Goal: Information Seeking & Learning: Learn about a topic

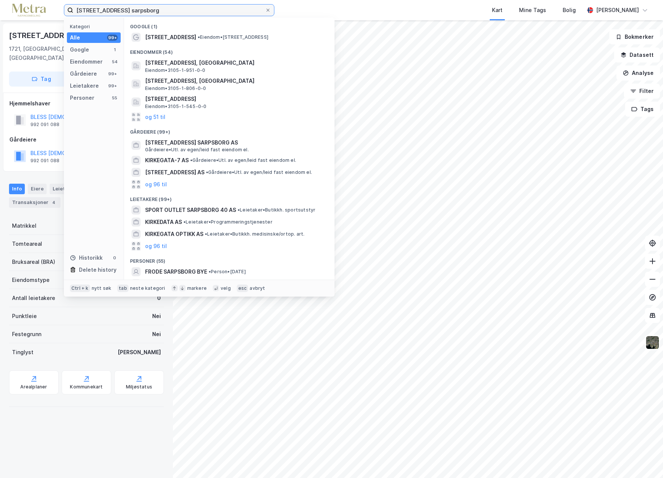
drag, startPoint x: 152, startPoint y: 12, endPoint x: 39, endPoint y: 11, distance: 113.2
click at [39, 11] on div "[STREET_ADDRESS] sarpsborg Kategori Alle 99+ Google 1 Eiendommer 54 Gårdeiere 9…" at bounding box center [331, 10] width 663 height 20
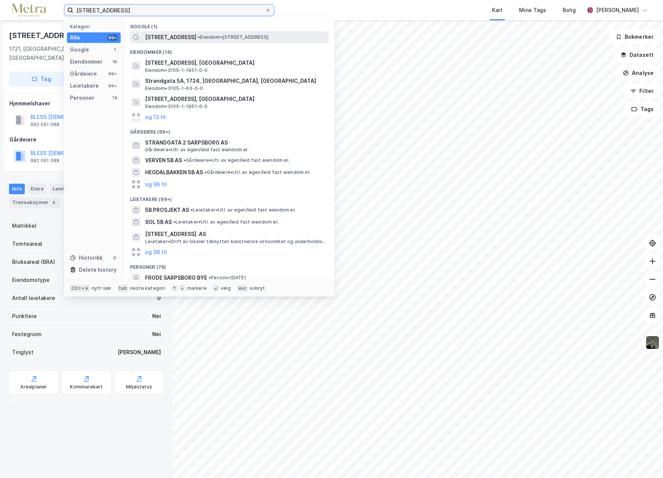
type input "[STREET_ADDRESS]"
click at [175, 40] on span "[STREET_ADDRESS]" at bounding box center [170, 37] width 51 height 9
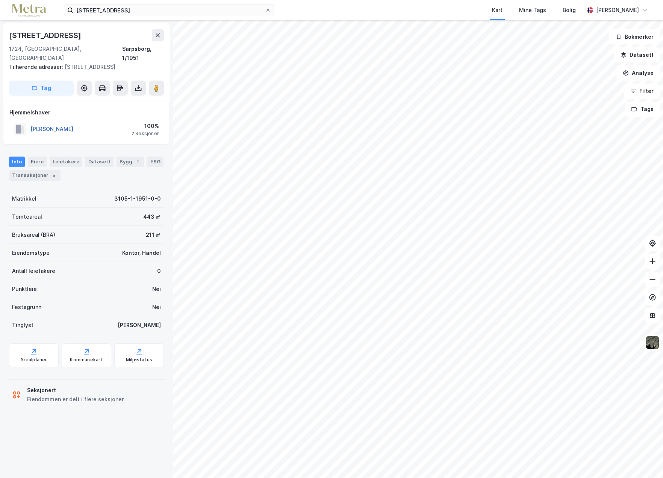
click at [0, 0] on button "[PERSON_NAME]" at bounding box center [0, 0] width 0 height 0
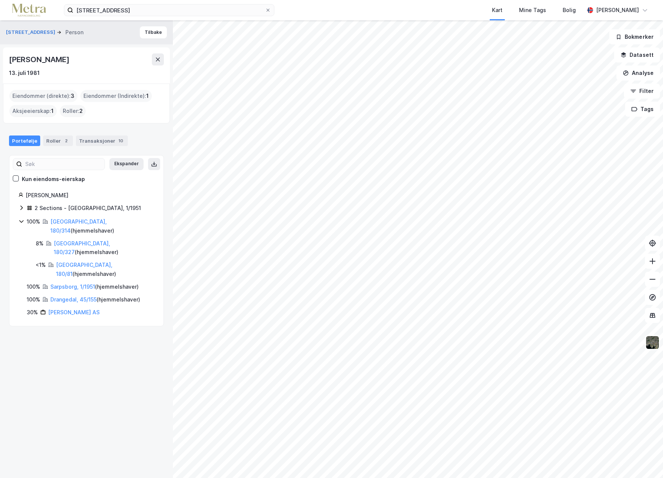
click at [21, 206] on icon at bounding box center [21, 207] width 2 height 5
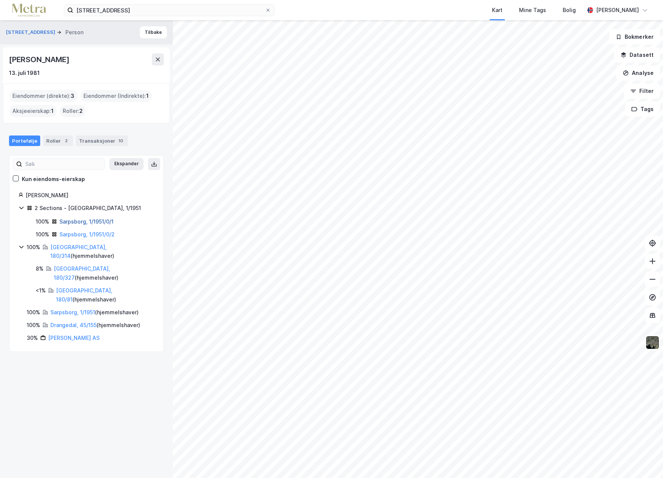
click at [76, 221] on link "Sarpsborg, 1/1951/0/1" at bounding box center [86, 221] width 54 height 6
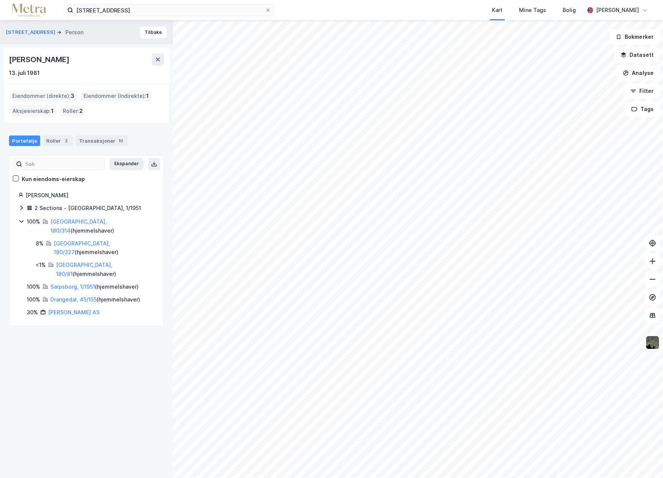
click at [20, 206] on icon at bounding box center [21, 208] width 6 height 6
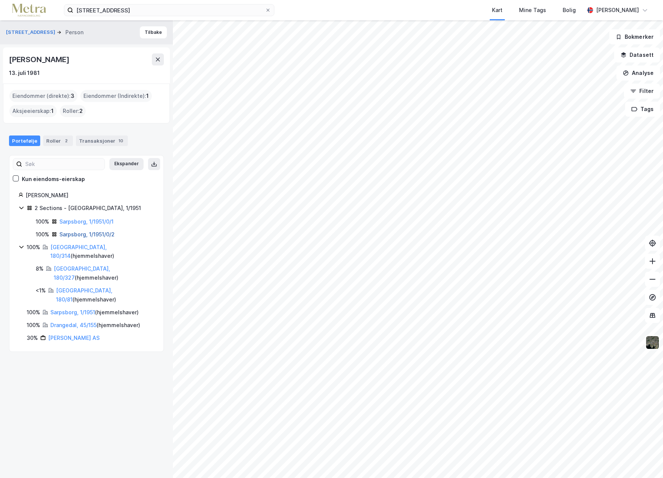
click at [76, 233] on link "Sarpsborg, 1/1951/0/2" at bounding box center [86, 234] width 55 height 6
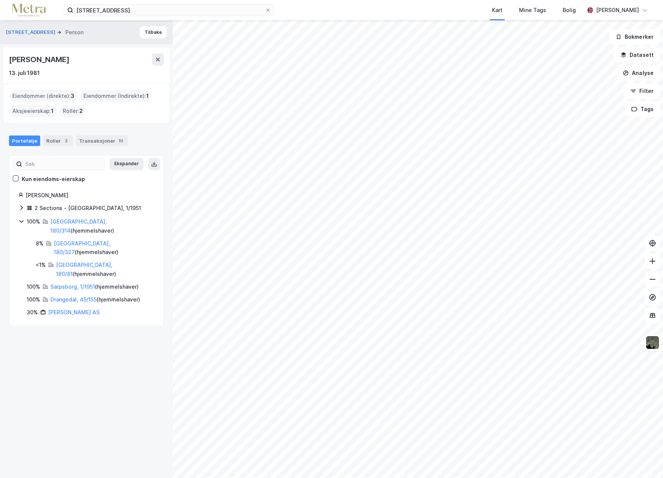
click at [20, 206] on icon at bounding box center [21, 208] width 6 height 6
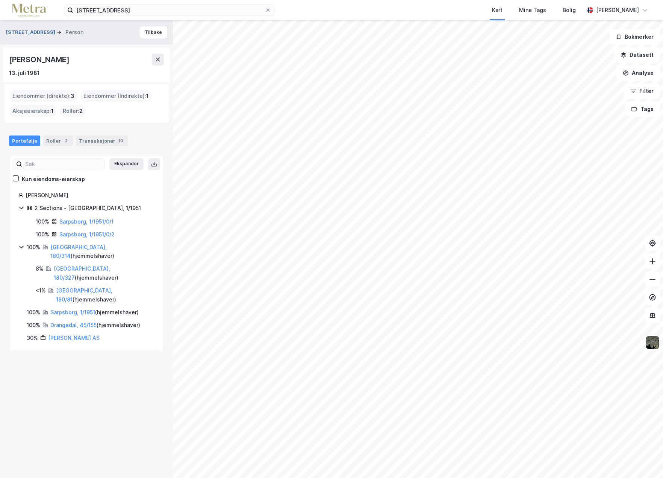
click at [21, 30] on button "[STREET_ADDRESS]" at bounding box center [31, 33] width 51 height 8
